Goal: Information Seeking & Learning: Check status

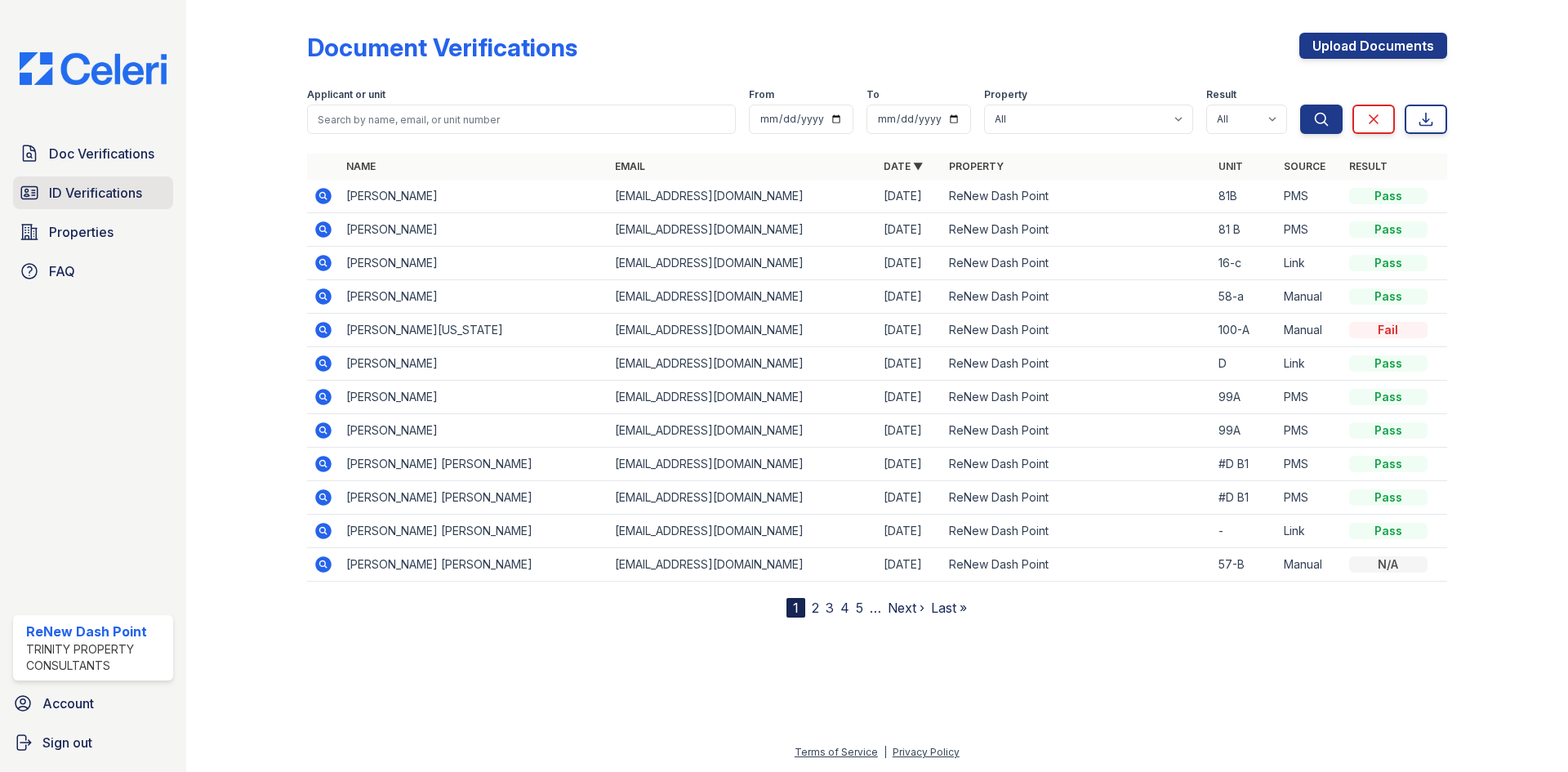
click at [98, 182] on link "ID Verifications" at bounding box center [93, 193] width 160 height 33
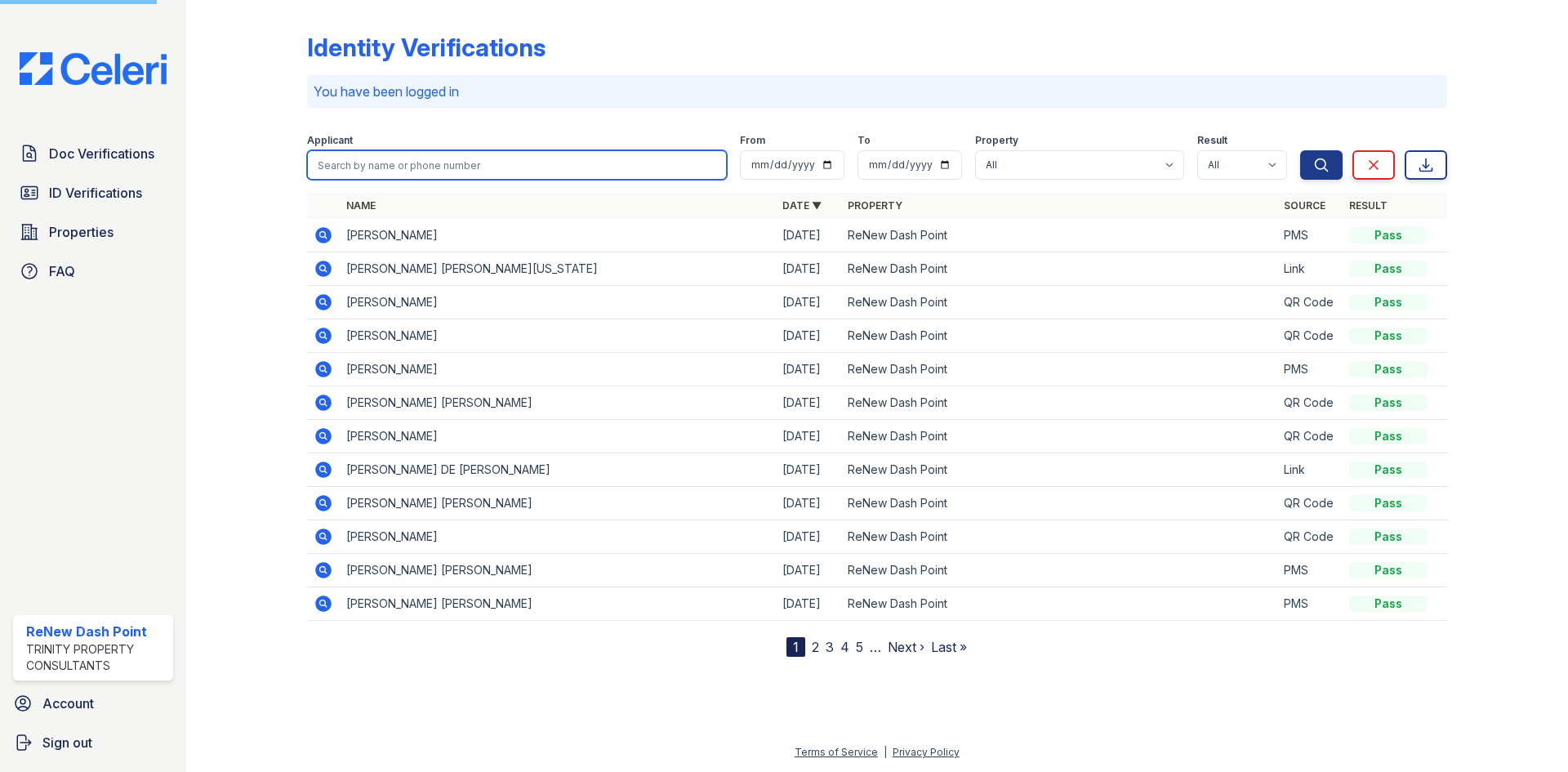
click at [503, 178] on input "search" at bounding box center [517, 164] width 420 height 29
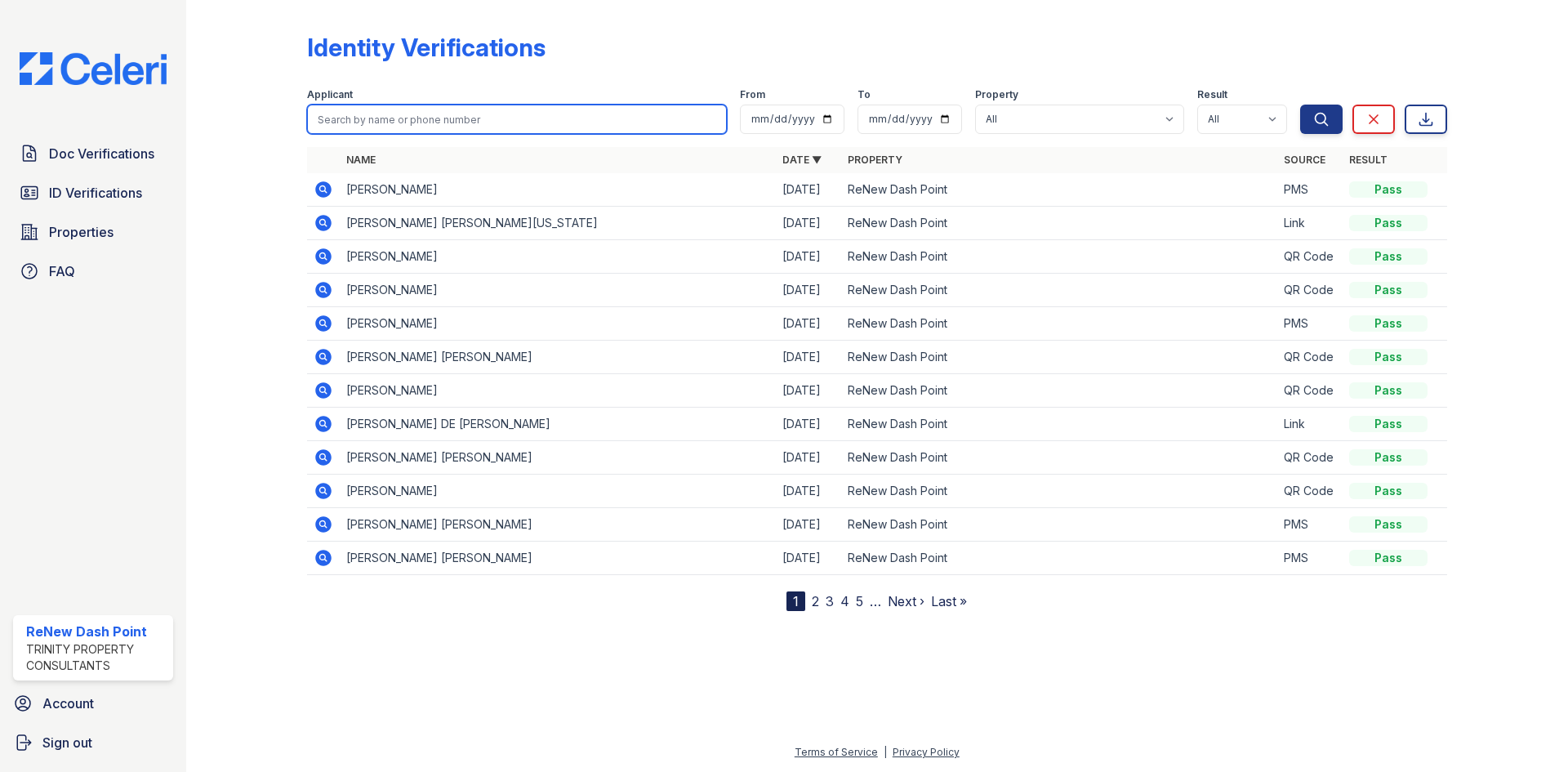
click at [529, 113] on input "search" at bounding box center [517, 119] width 420 height 29
type input "b"
type input "brenda"
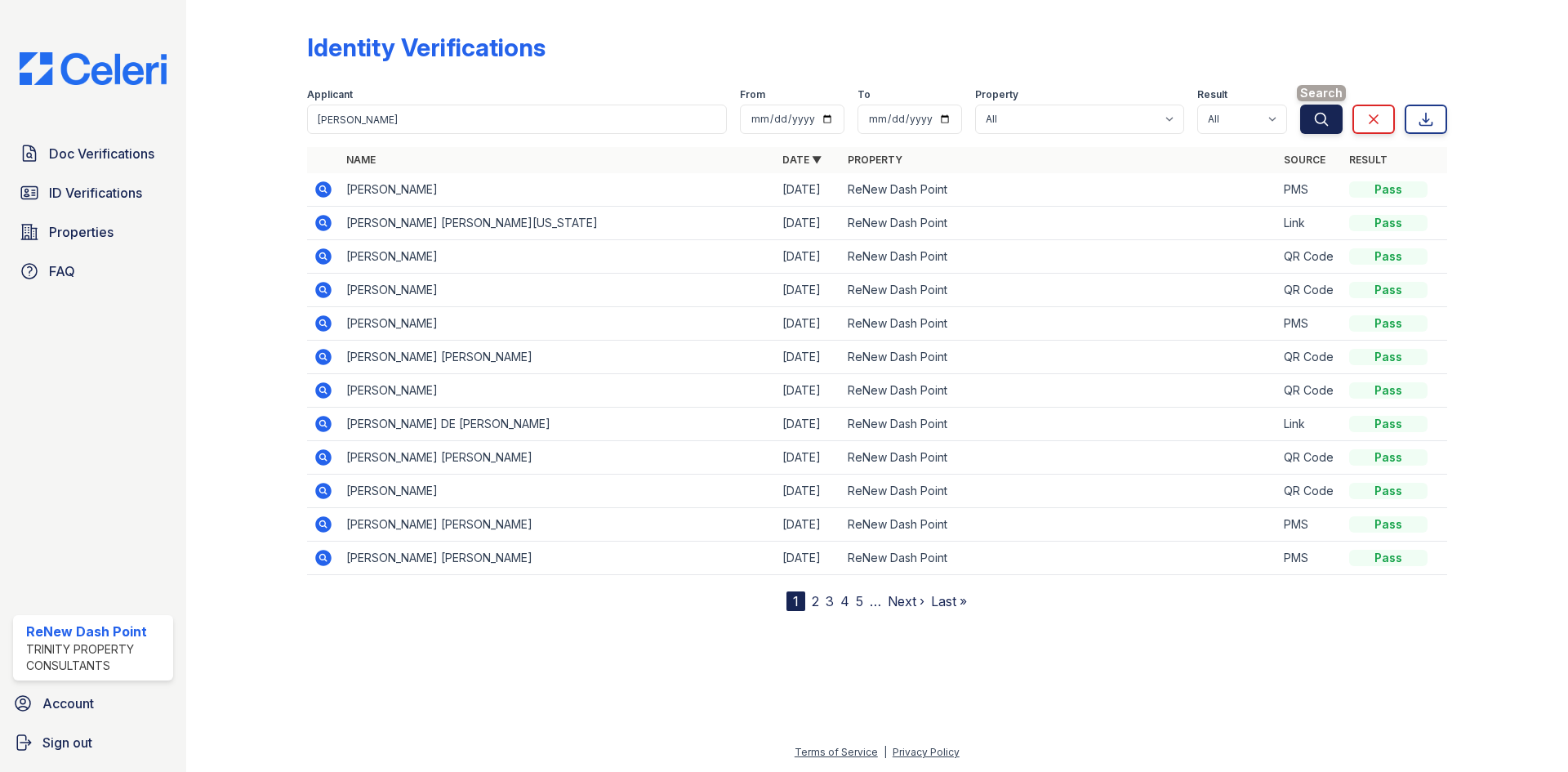
click at [1330, 125] on button "Search" at bounding box center [1321, 119] width 42 height 29
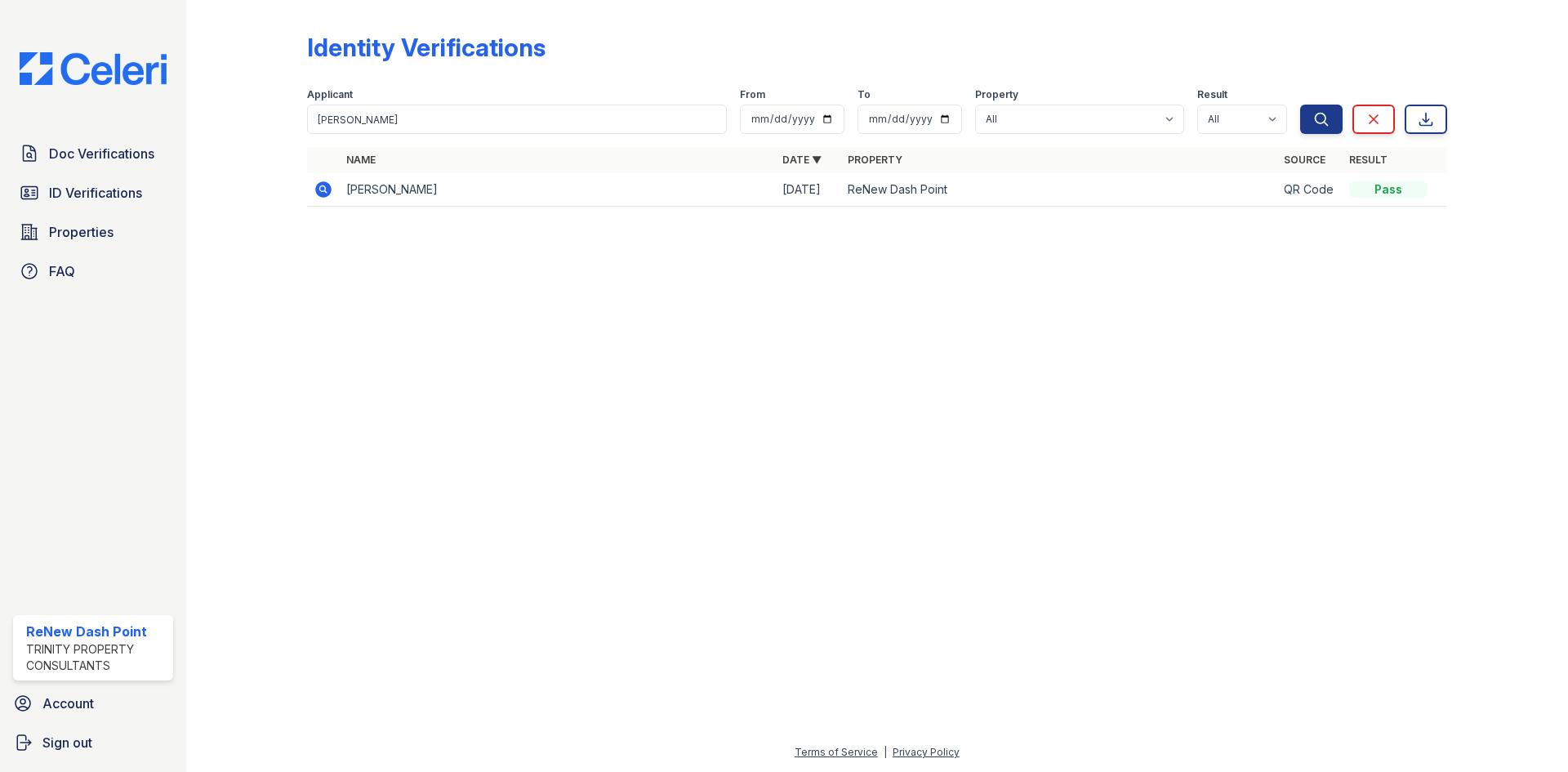
click at [371, 193] on td "BRENDA MORA MARTINES" at bounding box center [558, 190] width 436 height 34
click at [306, 174] on div at bounding box center [259, 115] width 94 height 217
click at [317, 192] on icon at bounding box center [322, 189] width 16 height 16
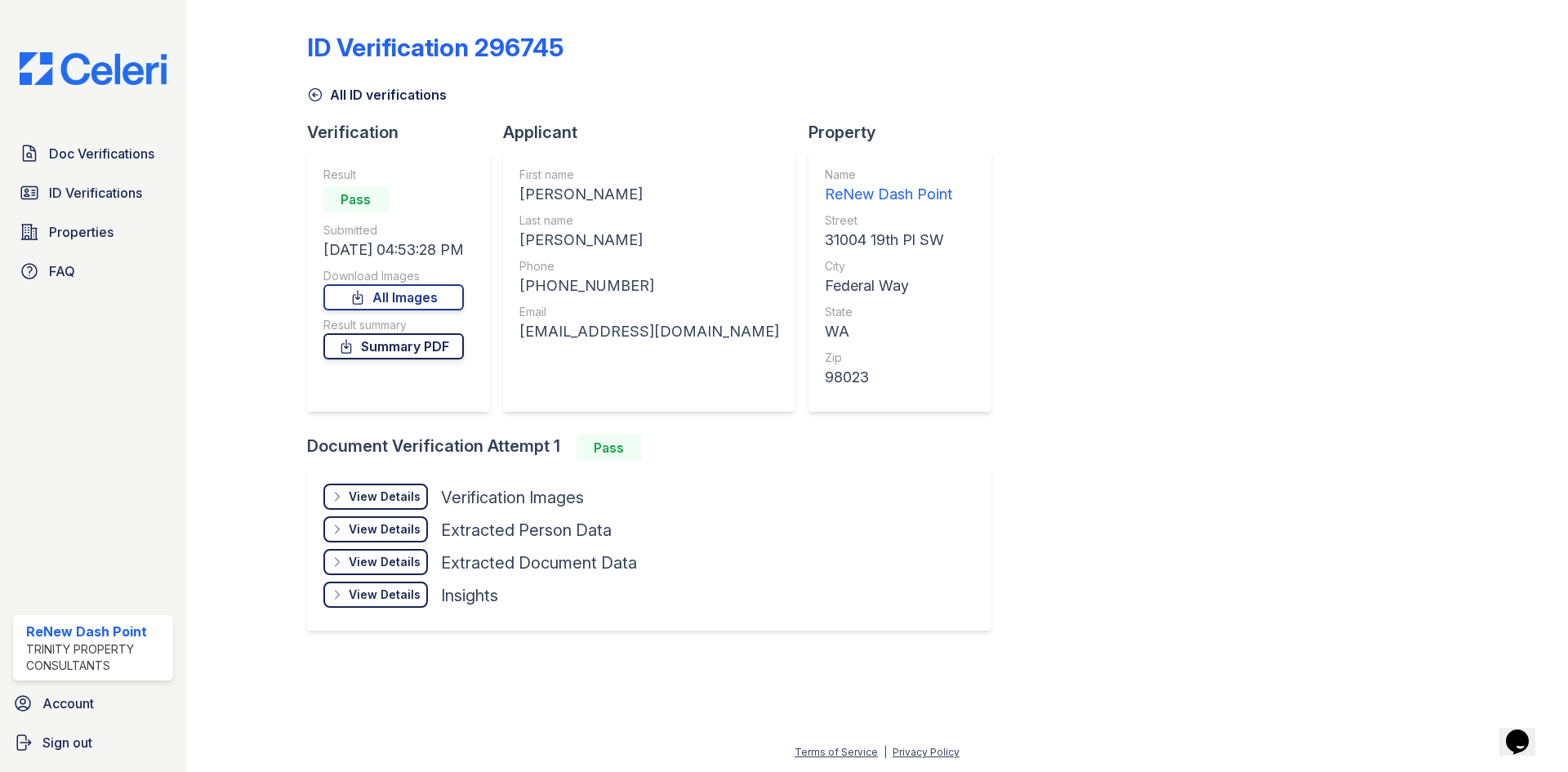
drag, startPoint x: 416, startPoint y: 349, endPoint x: 400, endPoint y: 353, distance: 16.5
click at [416, 348] on link "Summary PDF" at bounding box center [393, 347] width 140 height 26
click at [140, 159] on span "Doc Verifications" at bounding box center [101, 153] width 106 height 20
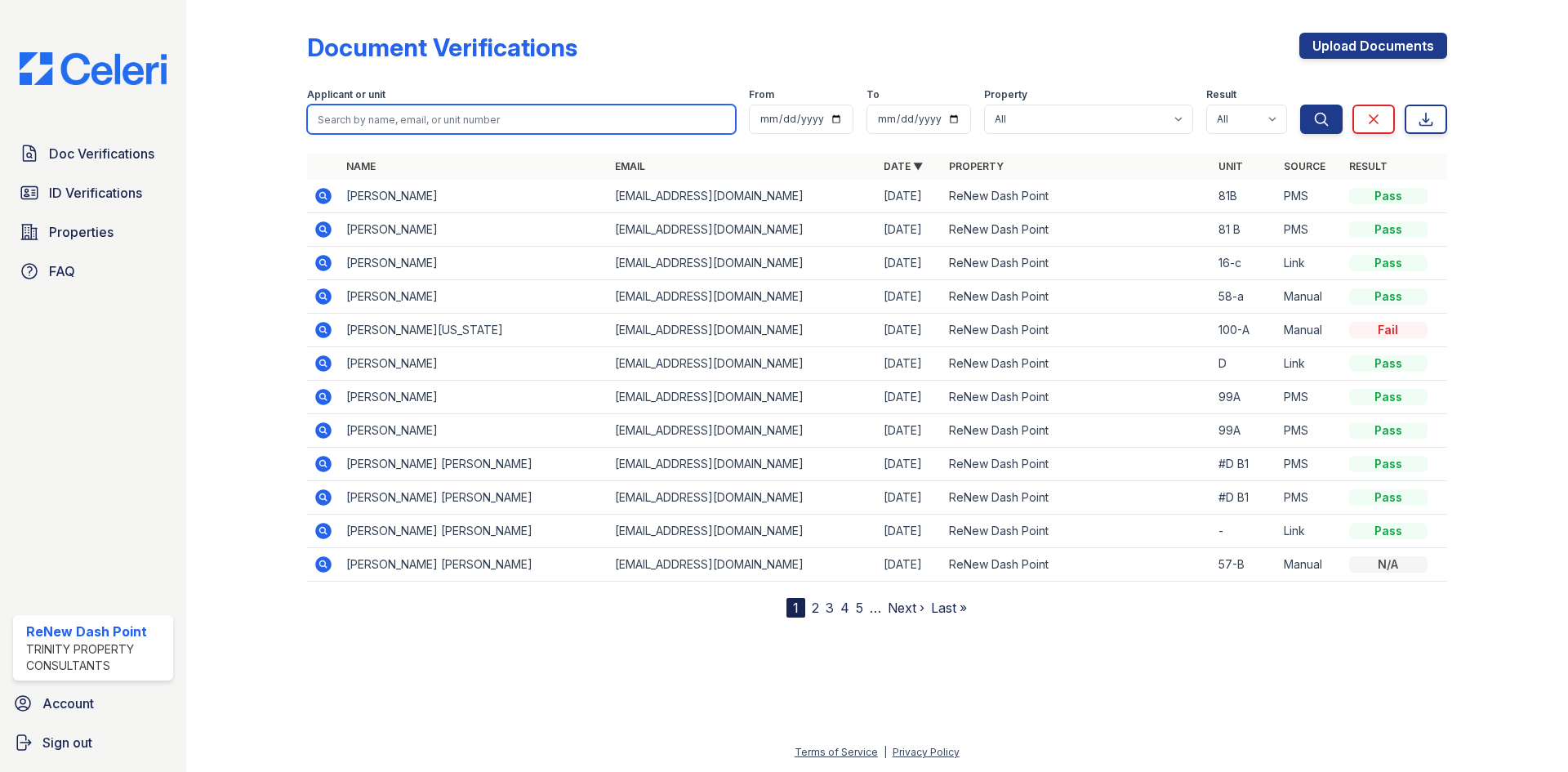
click at [478, 114] on input "search" at bounding box center [521, 119] width 429 height 29
type input "brenda"
drag, startPoint x: 1327, startPoint y: 126, endPoint x: 1270, endPoint y: 129, distance: 57.1
click at [1327, 128] on button "Search" at bounding box center [1321, 119] width 42 height 29
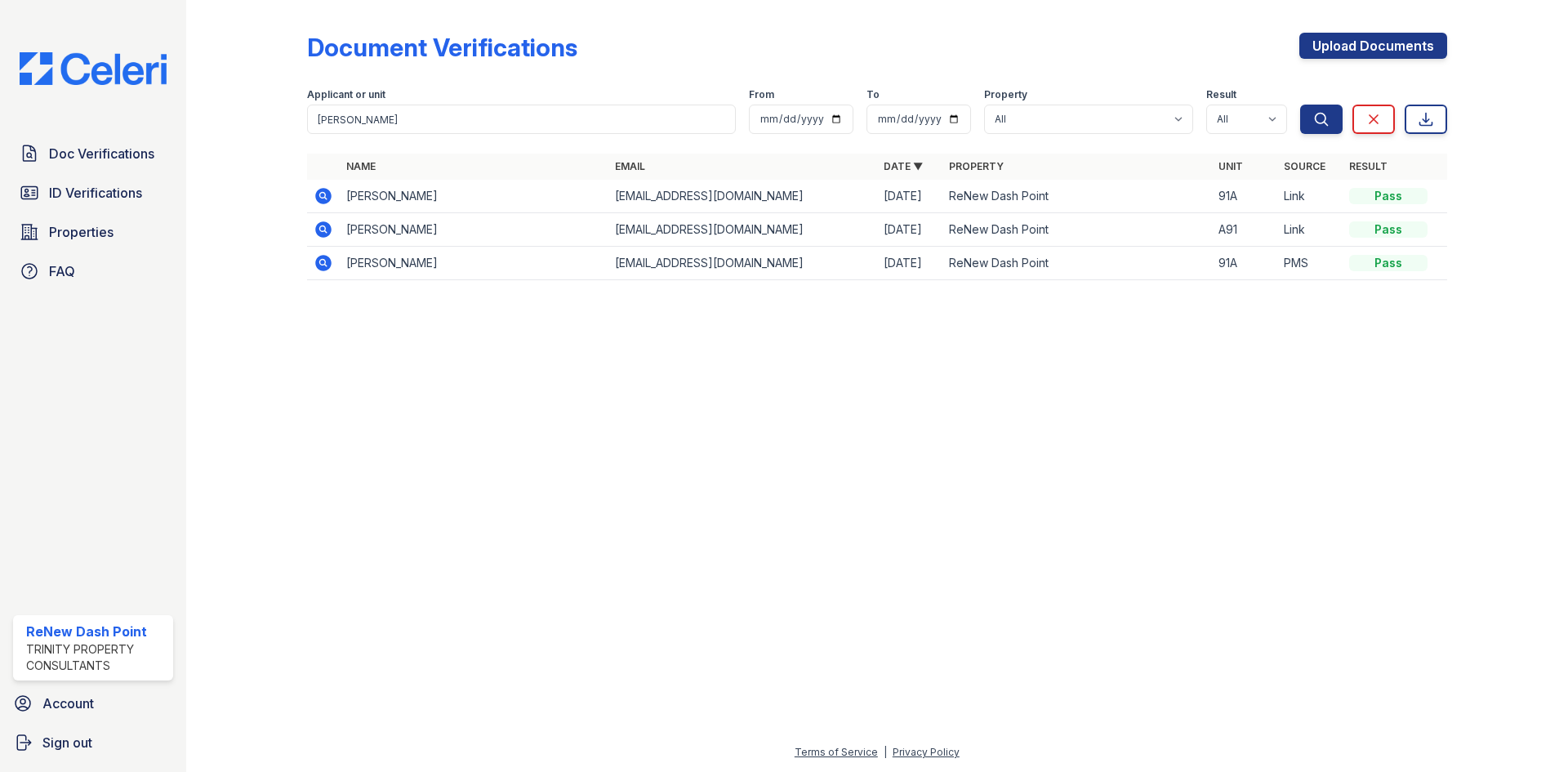
click at [321, 197] on icon at bounding box center [323, 195] width 20 height 20
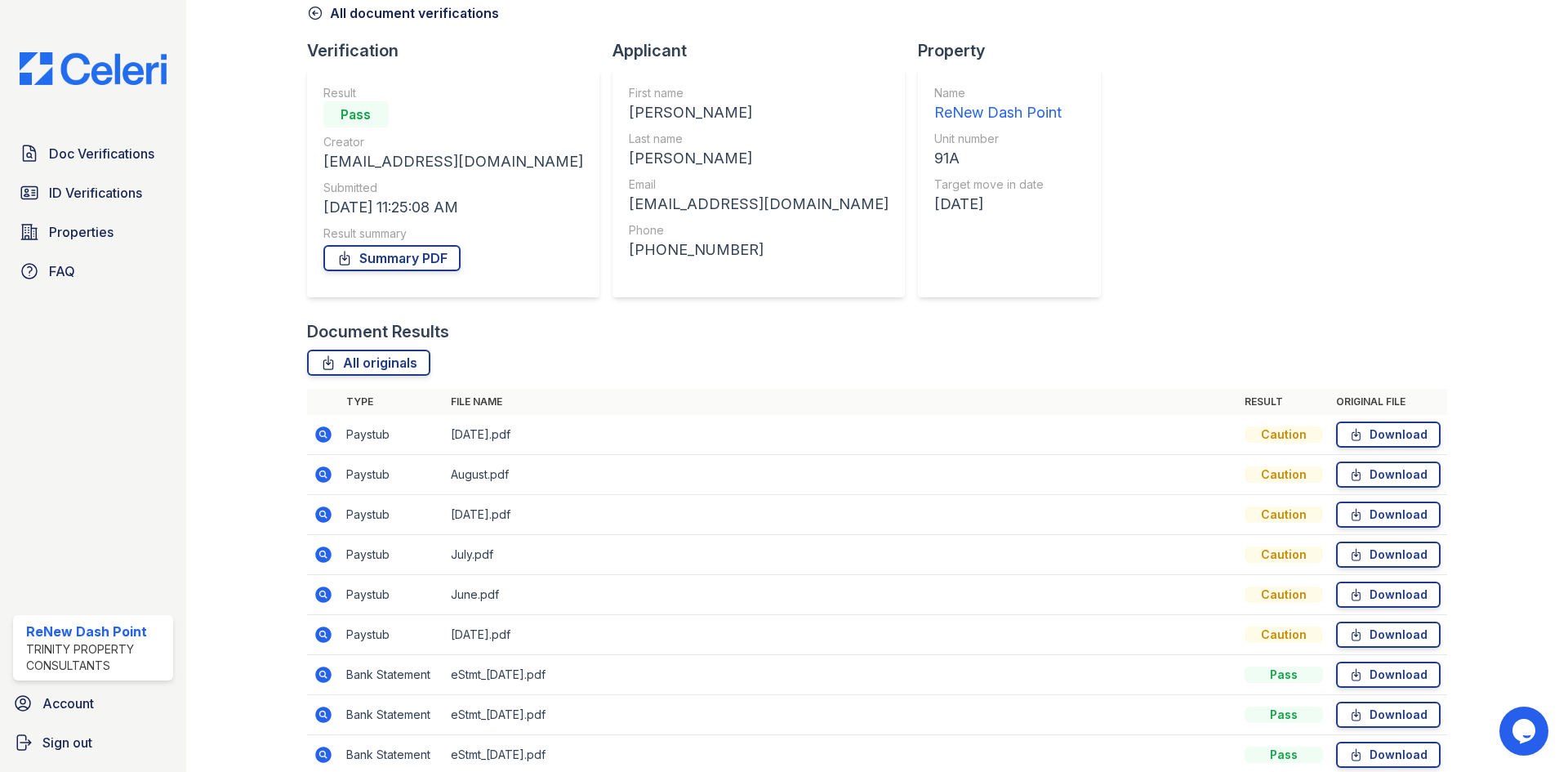
scroll to position [157, 0]
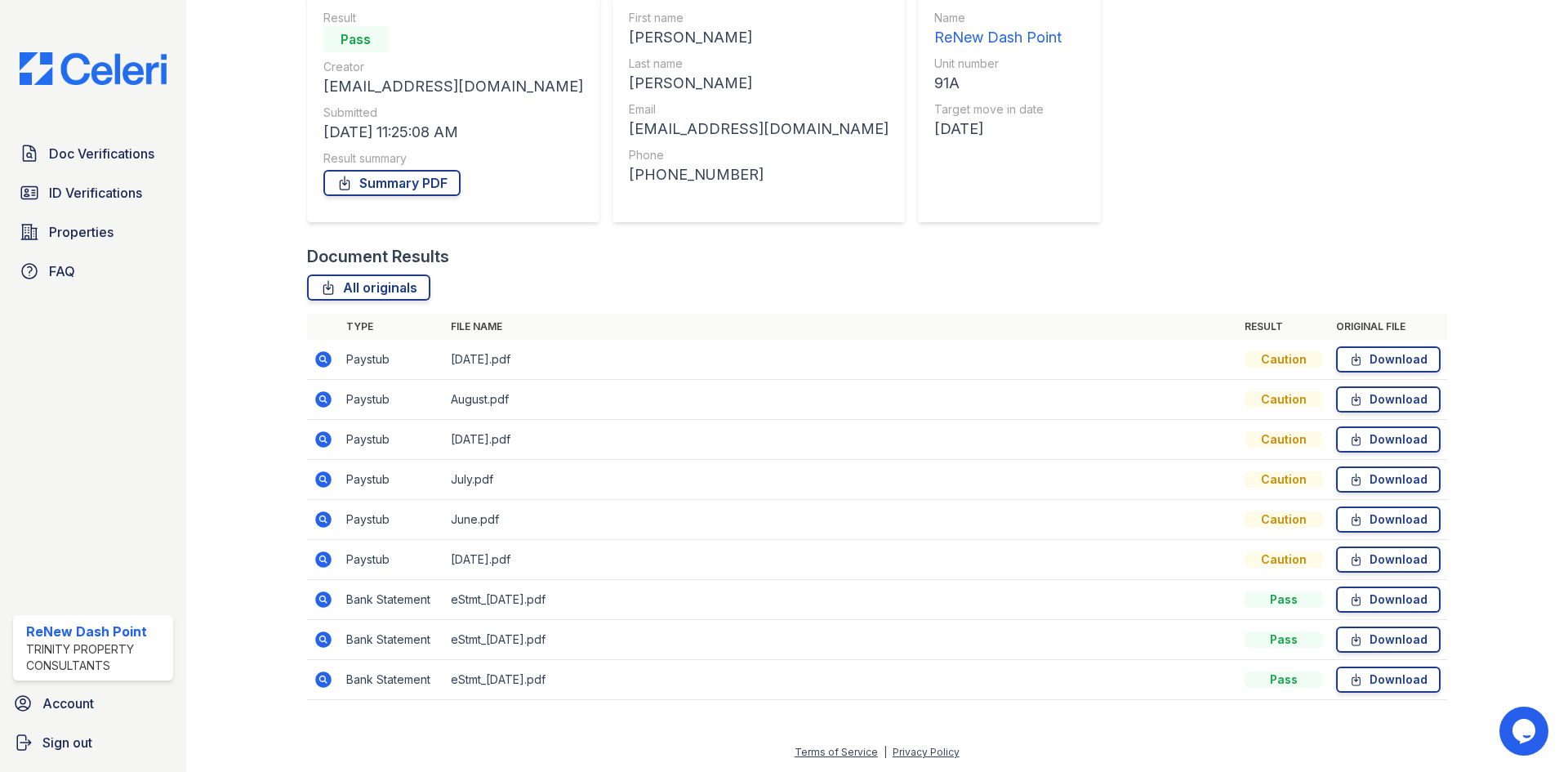
click at [321, 608] on icon at bounding box center [323, 599] width 20 height 20
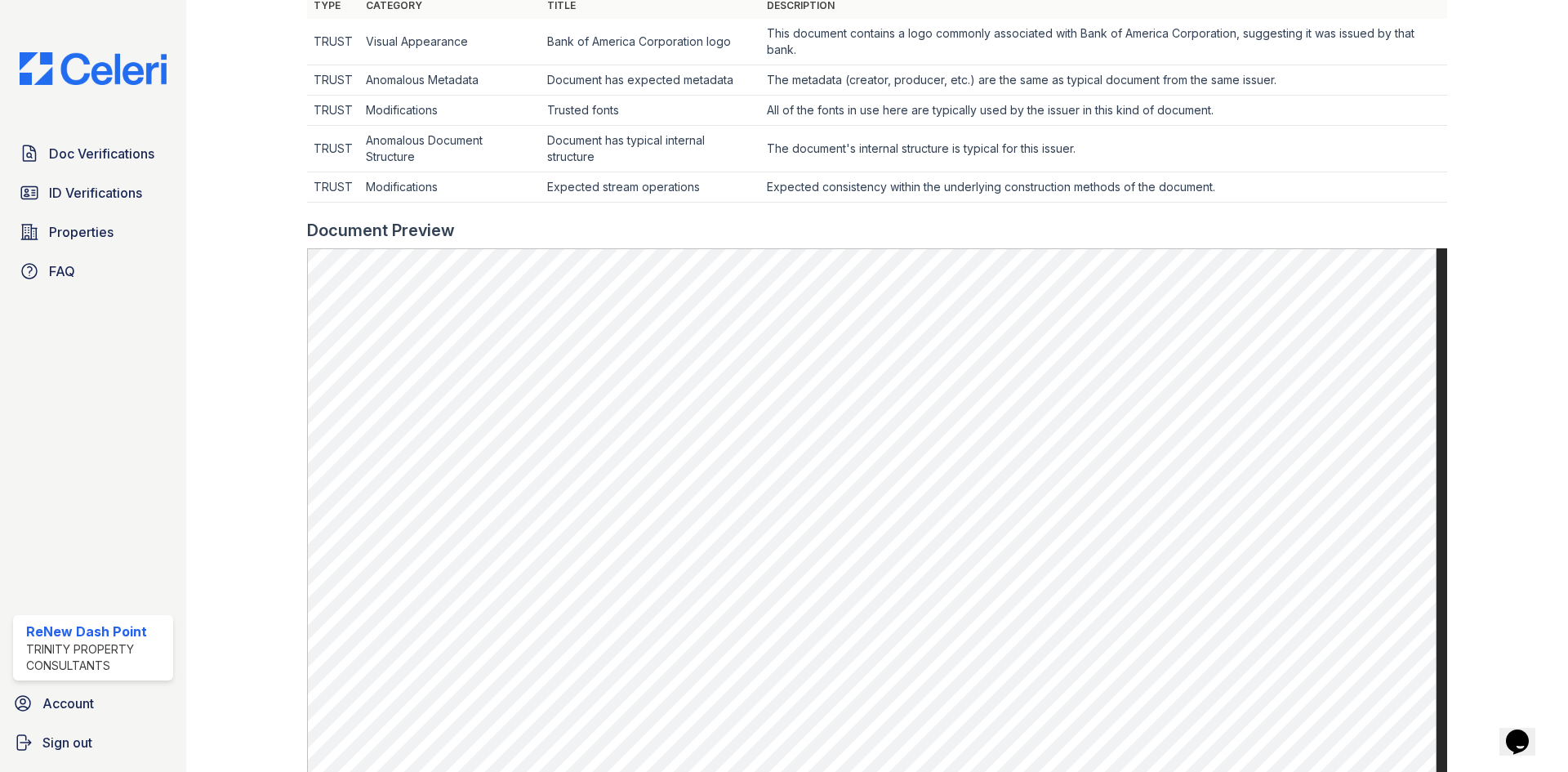
scroll to position [572, 0]
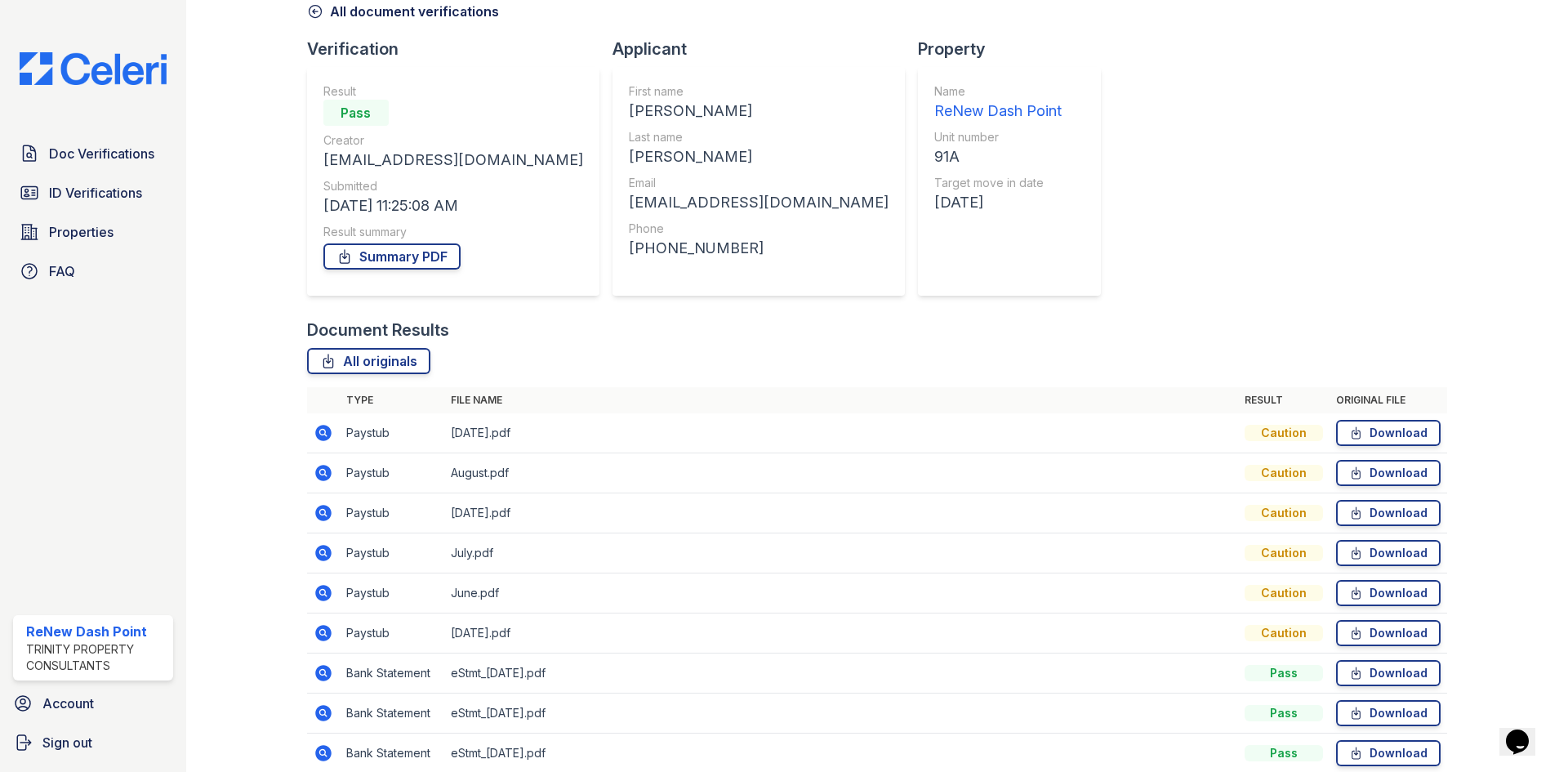
scroll to position [157, 0]
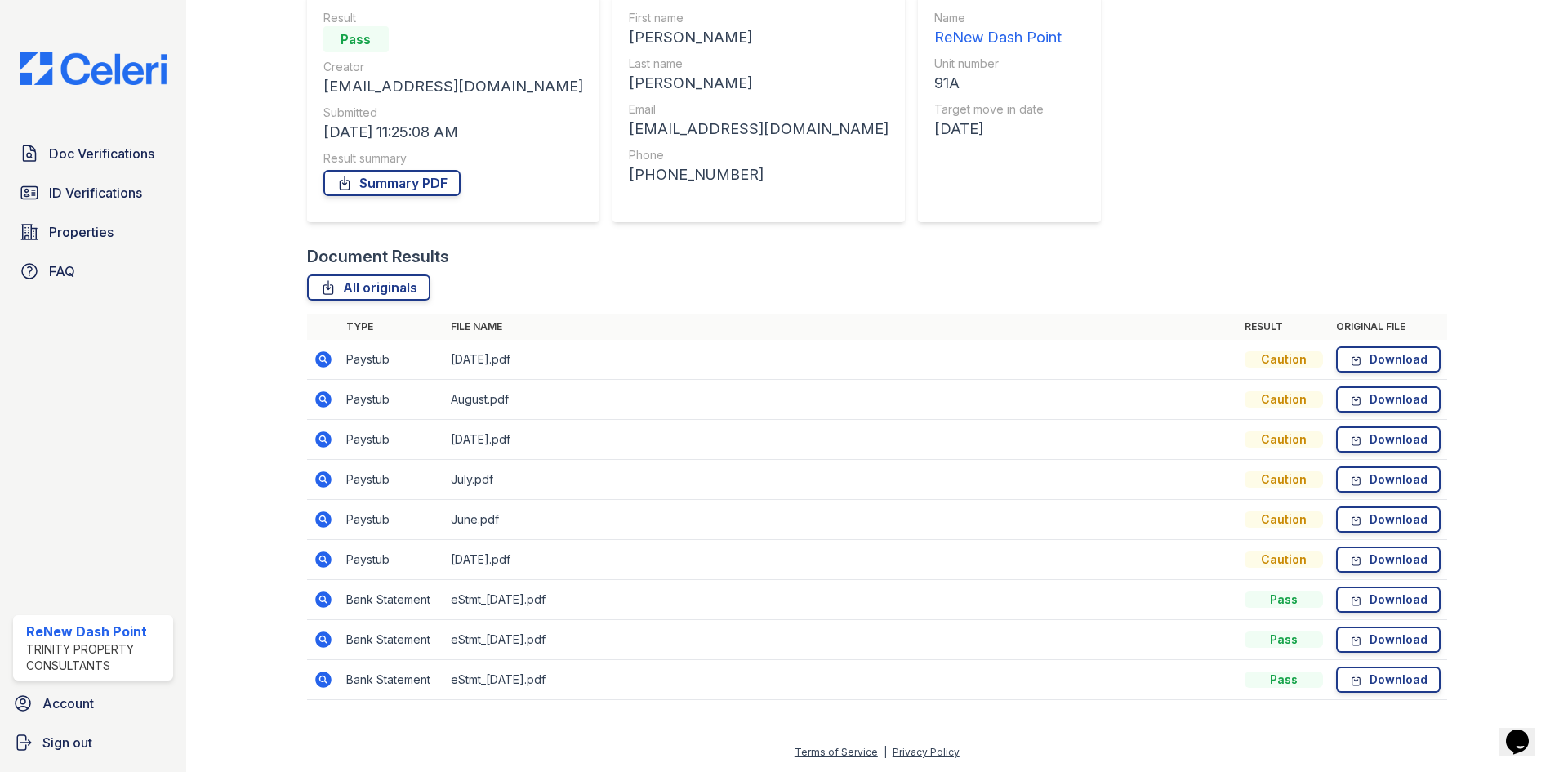
click at [321, 679] on icon at bounding box center [322, 679] width 4 height 4
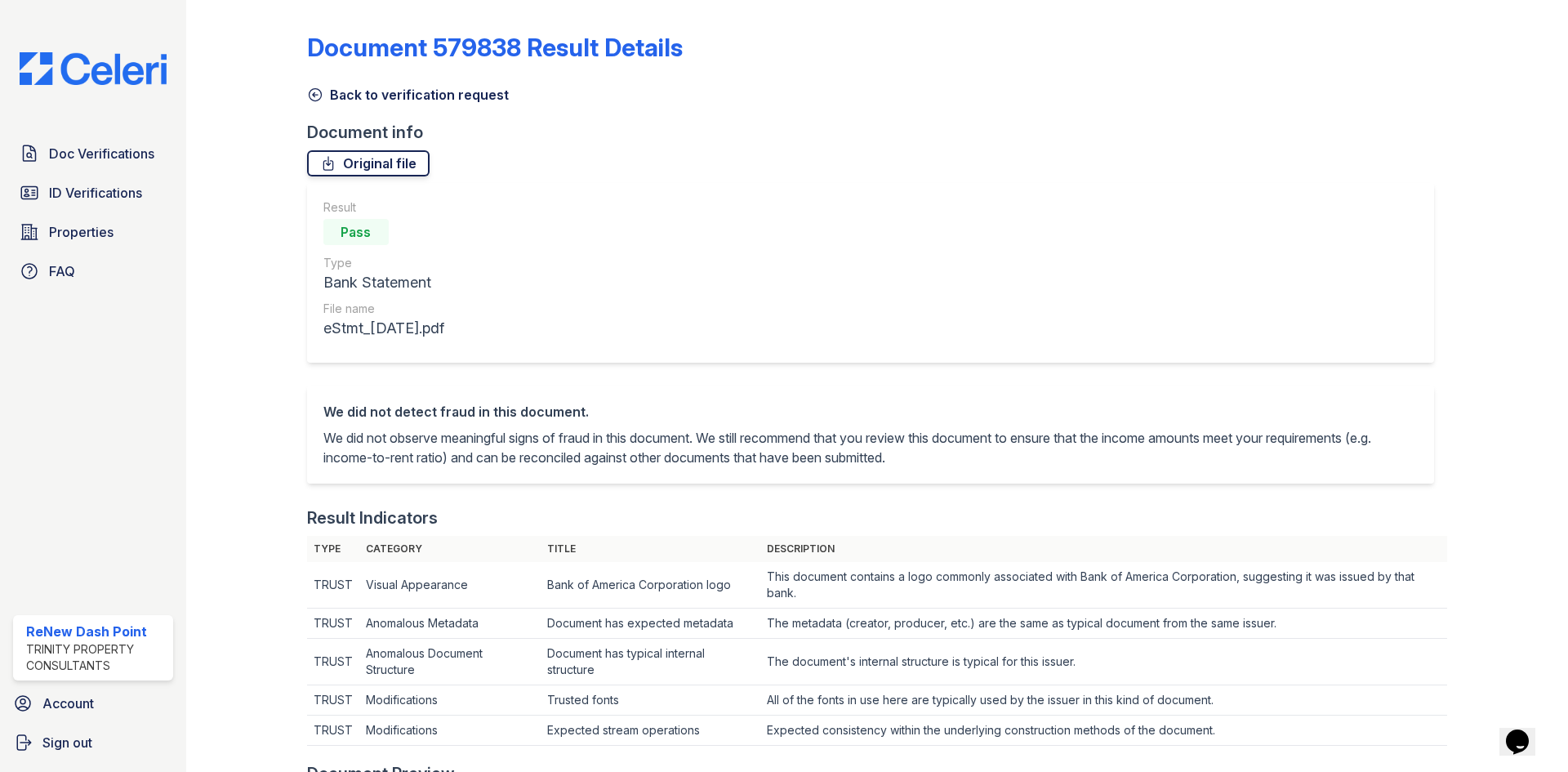
click at [373, 165] on link "Original file" at bounding box center [368, 164] width 122 height 26
click at [91, 156] on span "Doc Verifications" at bounding box center [101, 153] width 106 height 20
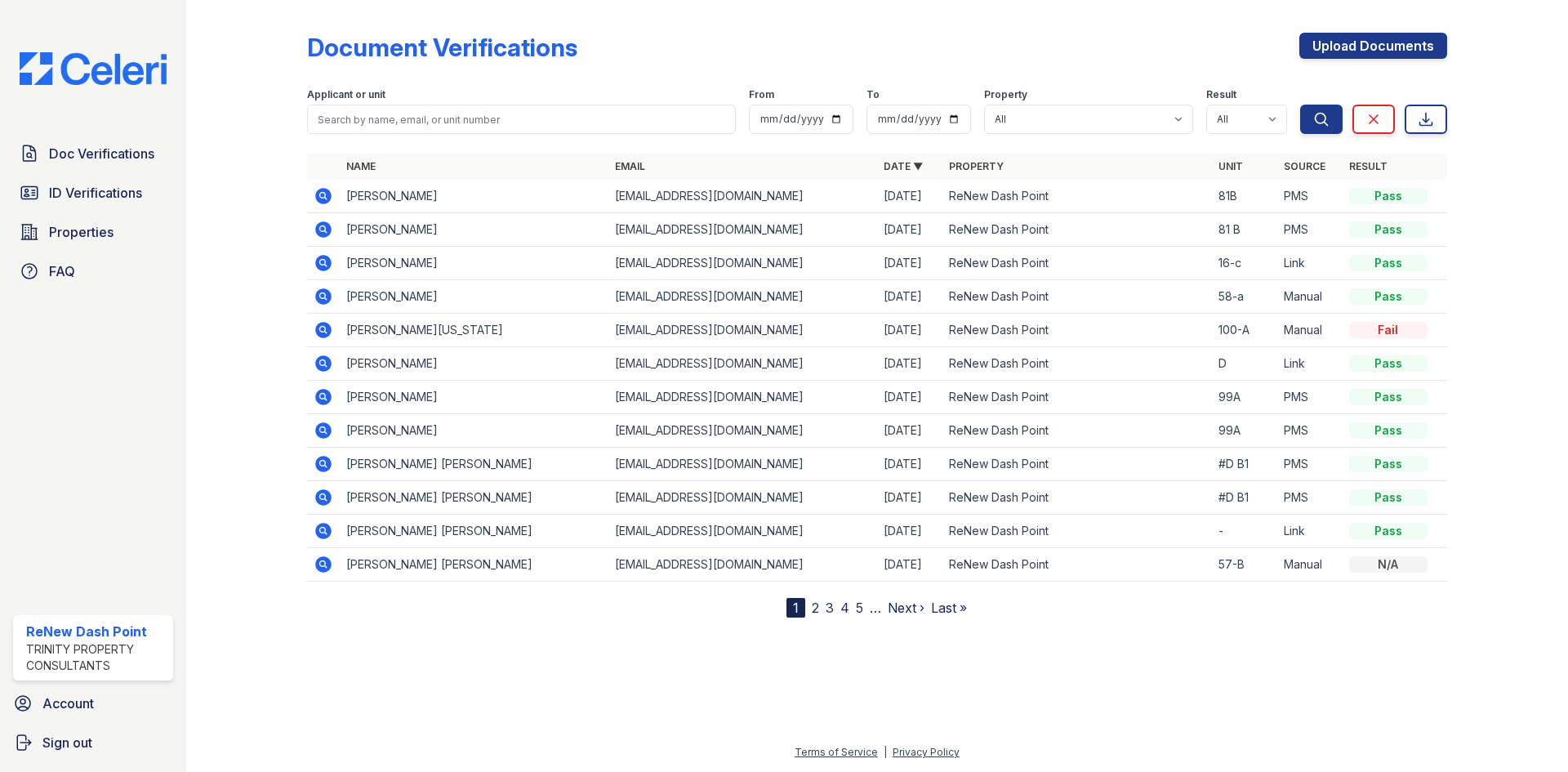
click at [1119, 50] on div "Document Verifications Upload Documents" at bounding box center [877, 53] width 1140 height 42
